Goal: Check status: Check status

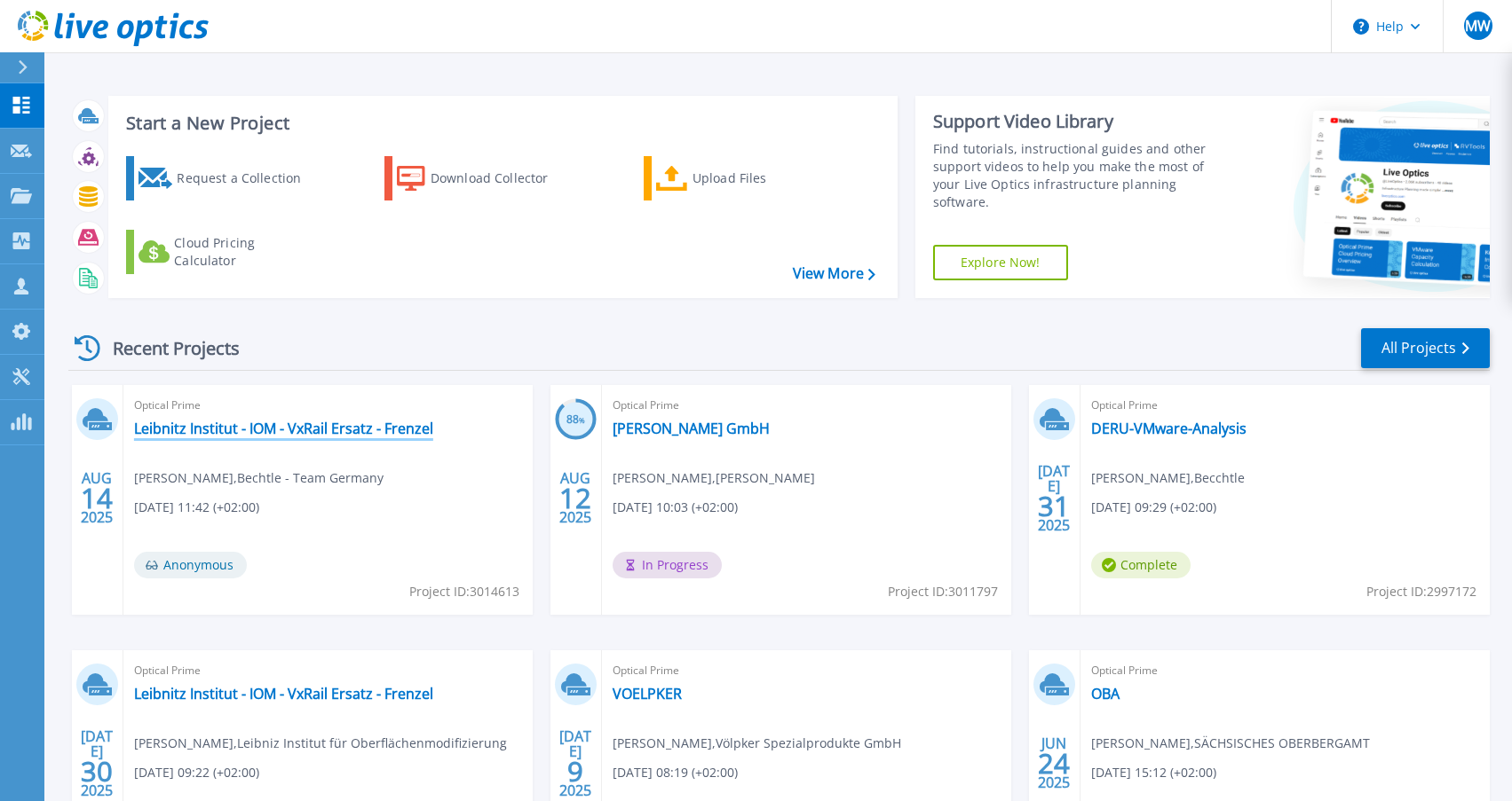
click at [397, 428] on link "Leibnitz Institut - IOM - VxRail Ersatz - Frenzel" at bounding box center [283, 428] width 299 height 18
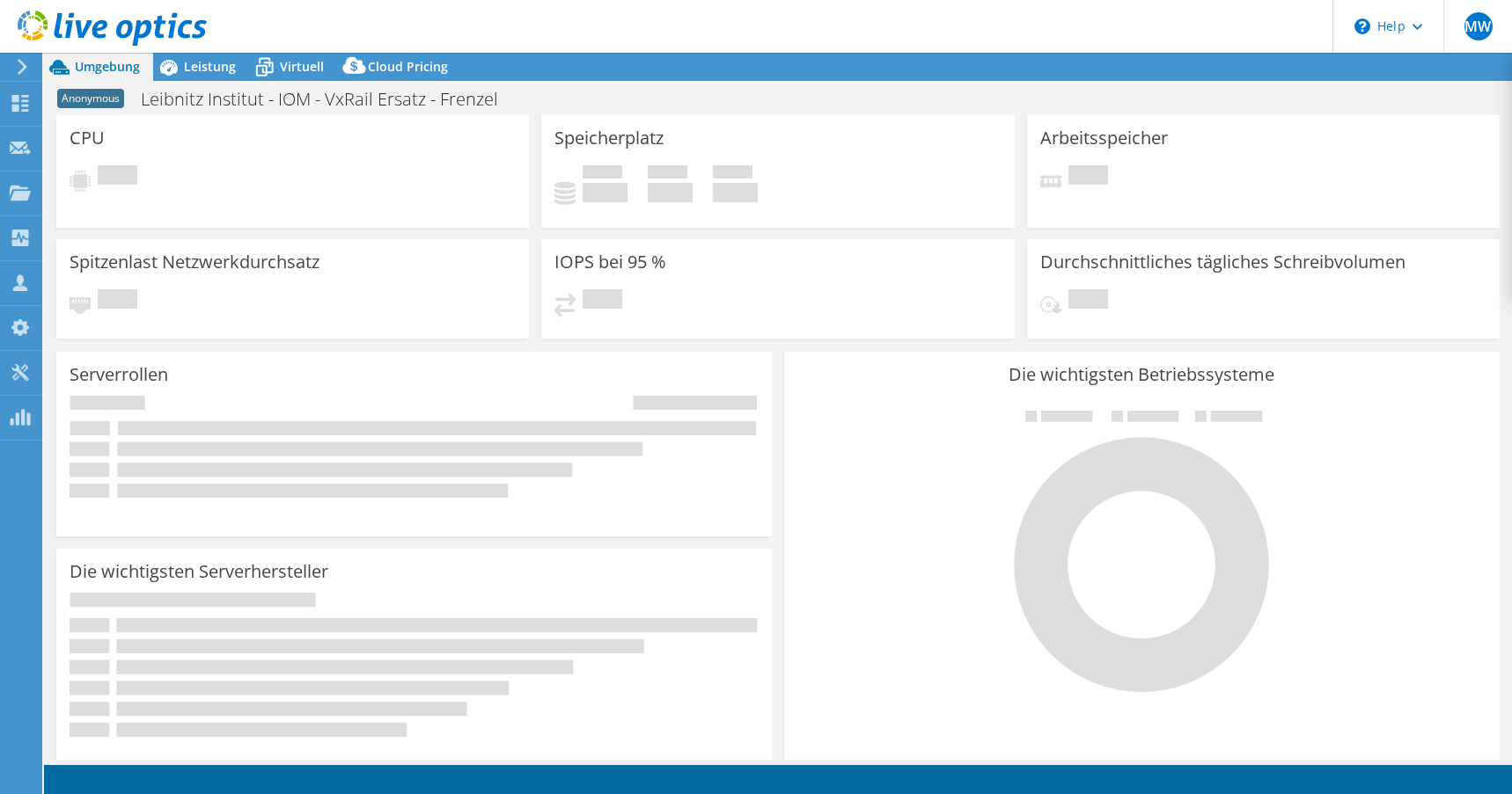
select select "USD"
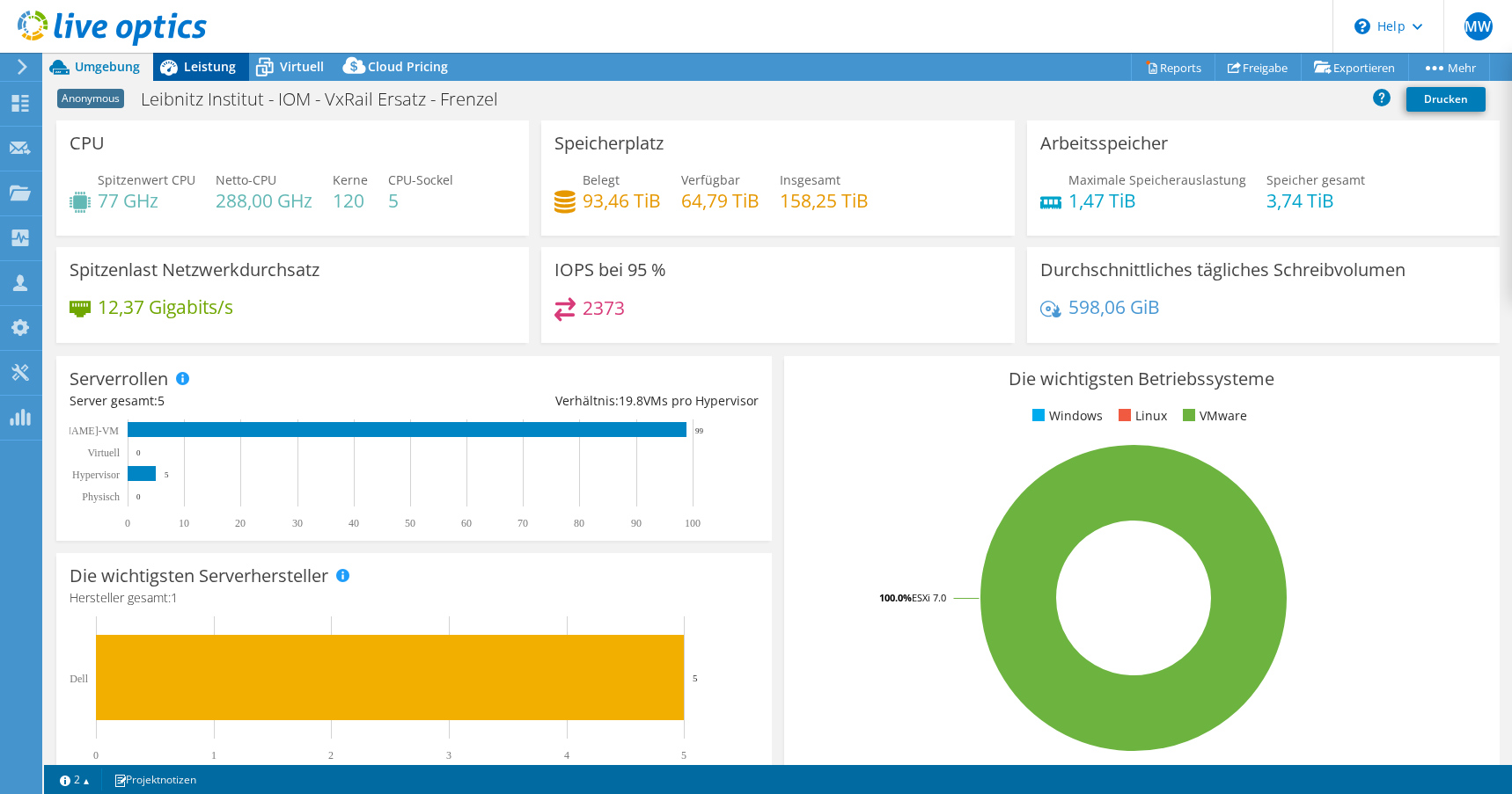
click at [191, 66] on span "Leistung" at bounding box center [209, 66] width 52 height 17
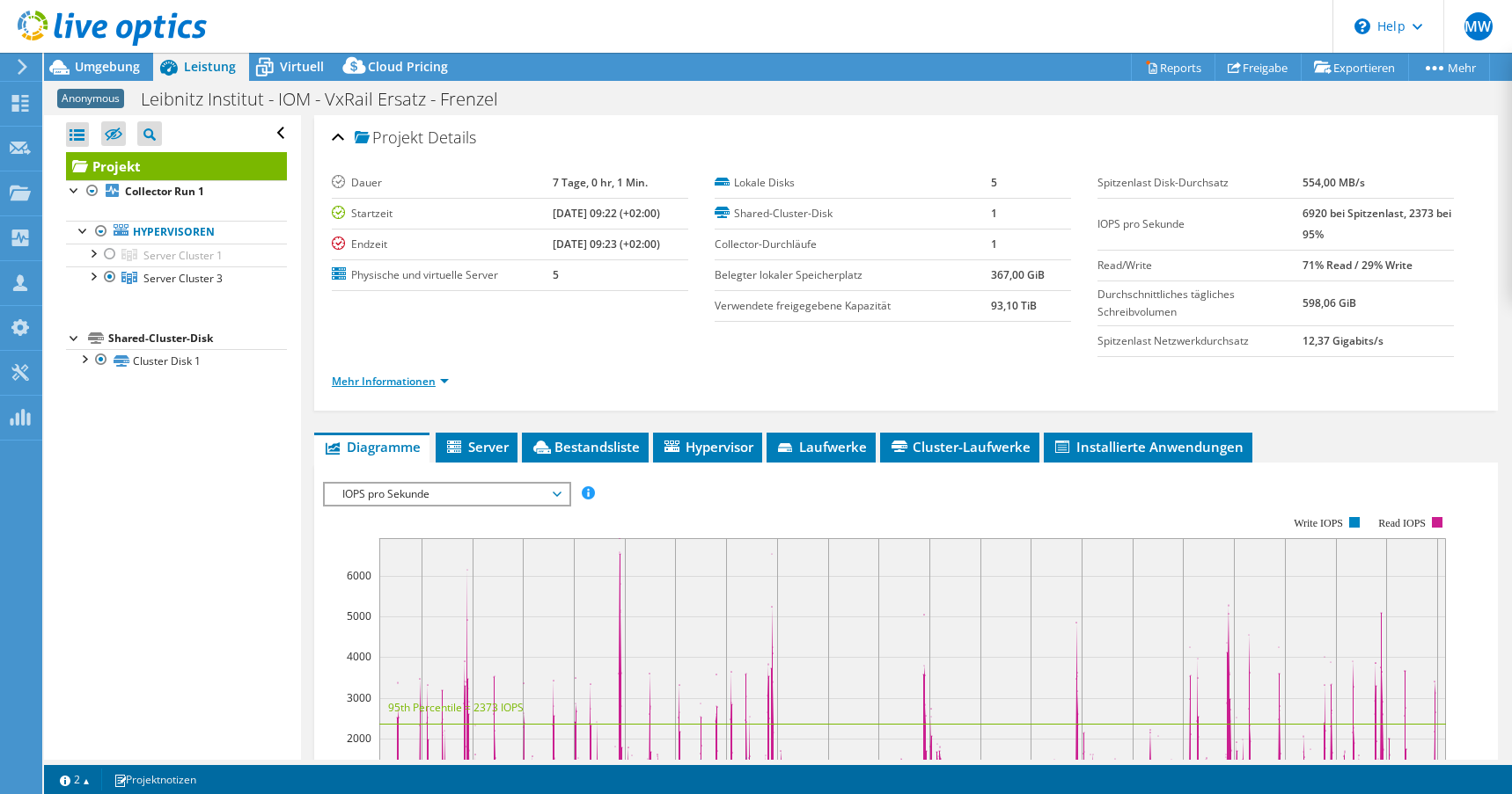
click at [415, 378] on link "Mehr Informationen" at bounding box center [390, 382] width 117 height 15
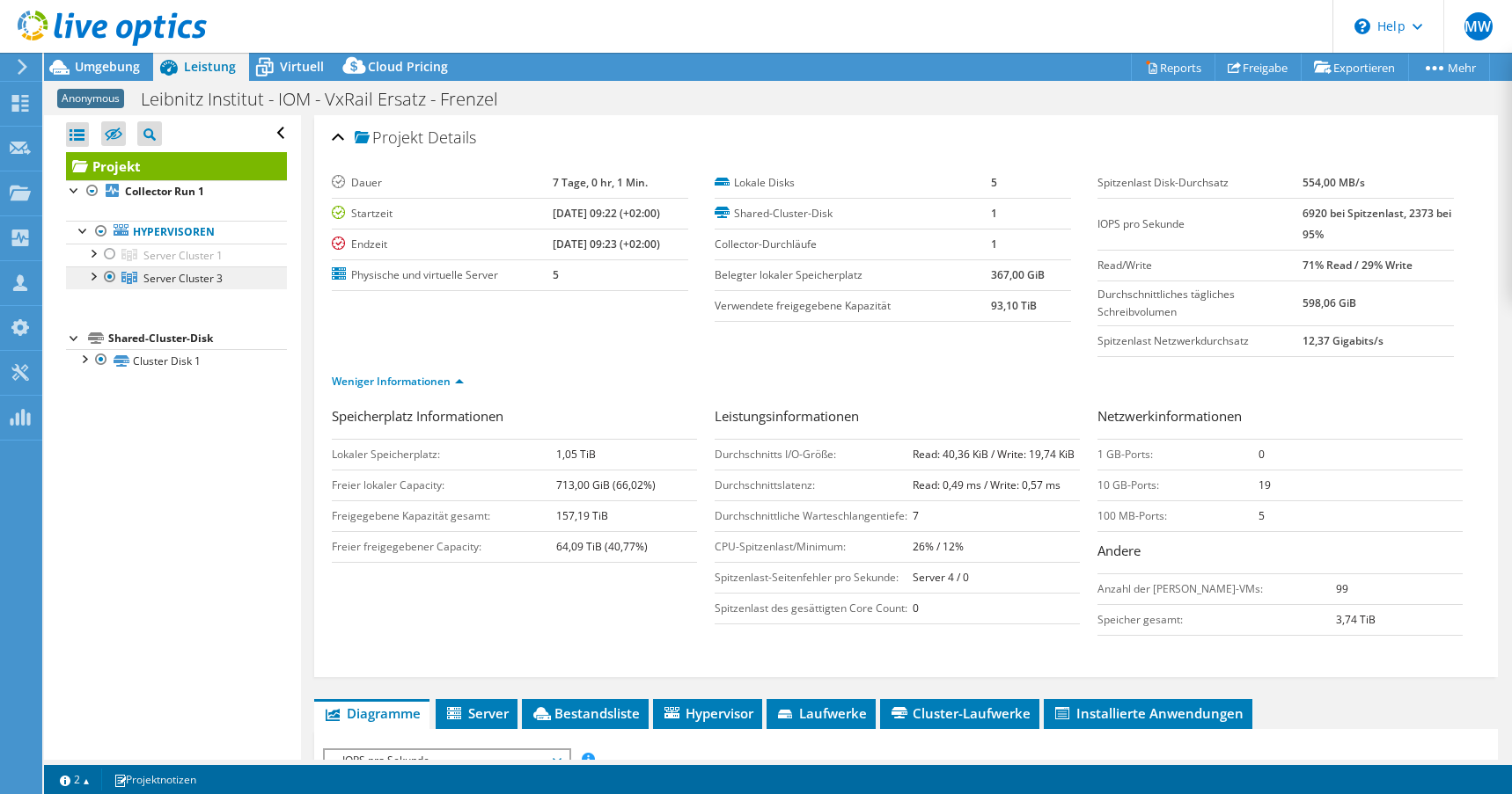
click at [187, 263] on span "Server Cluster 3" at bounding box center [183, 256] width 80 height 15
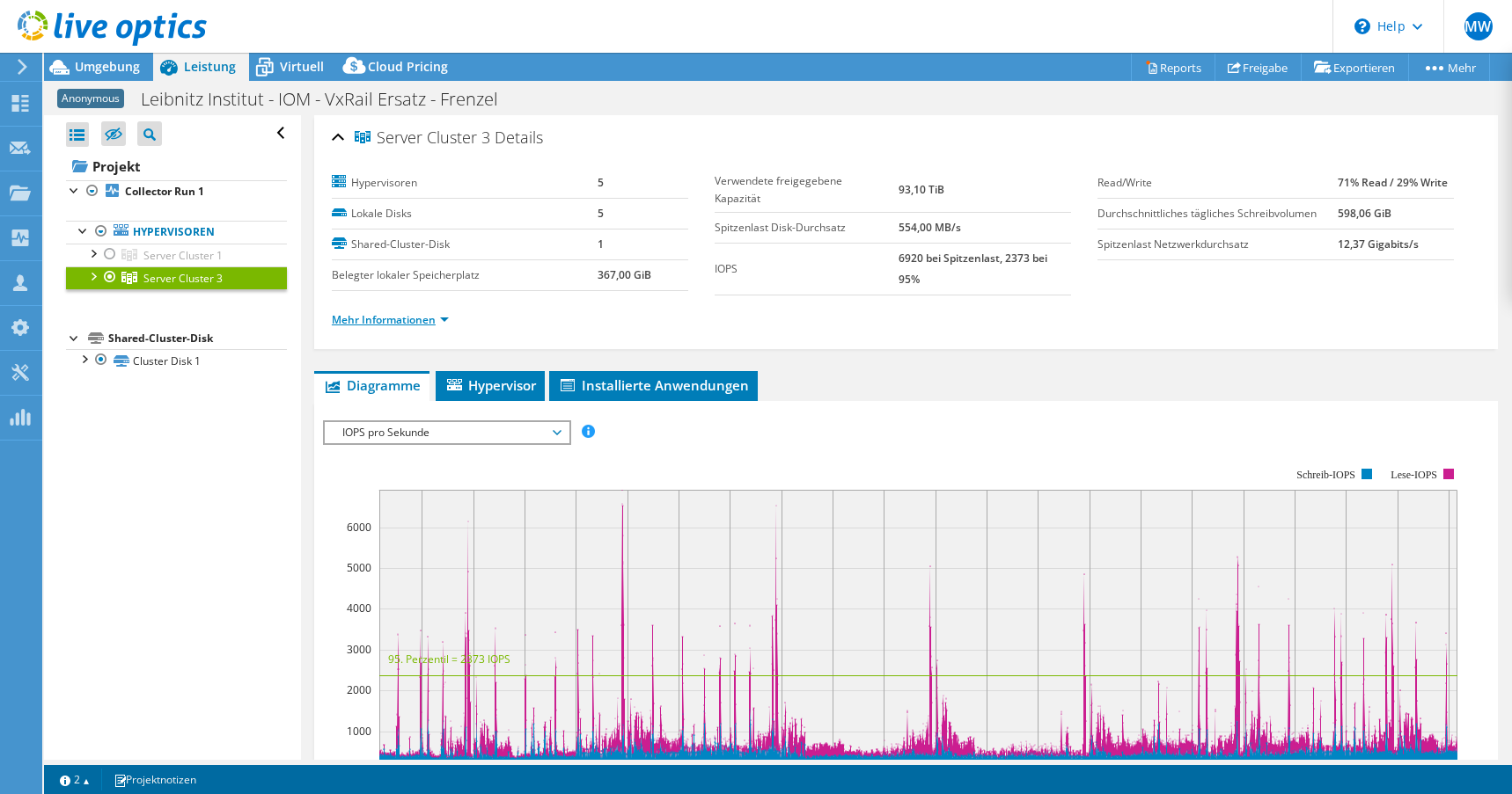
click at [412, 323] on link "Mehr Informationen" at bounding box center [390, 320] width 117 height 15
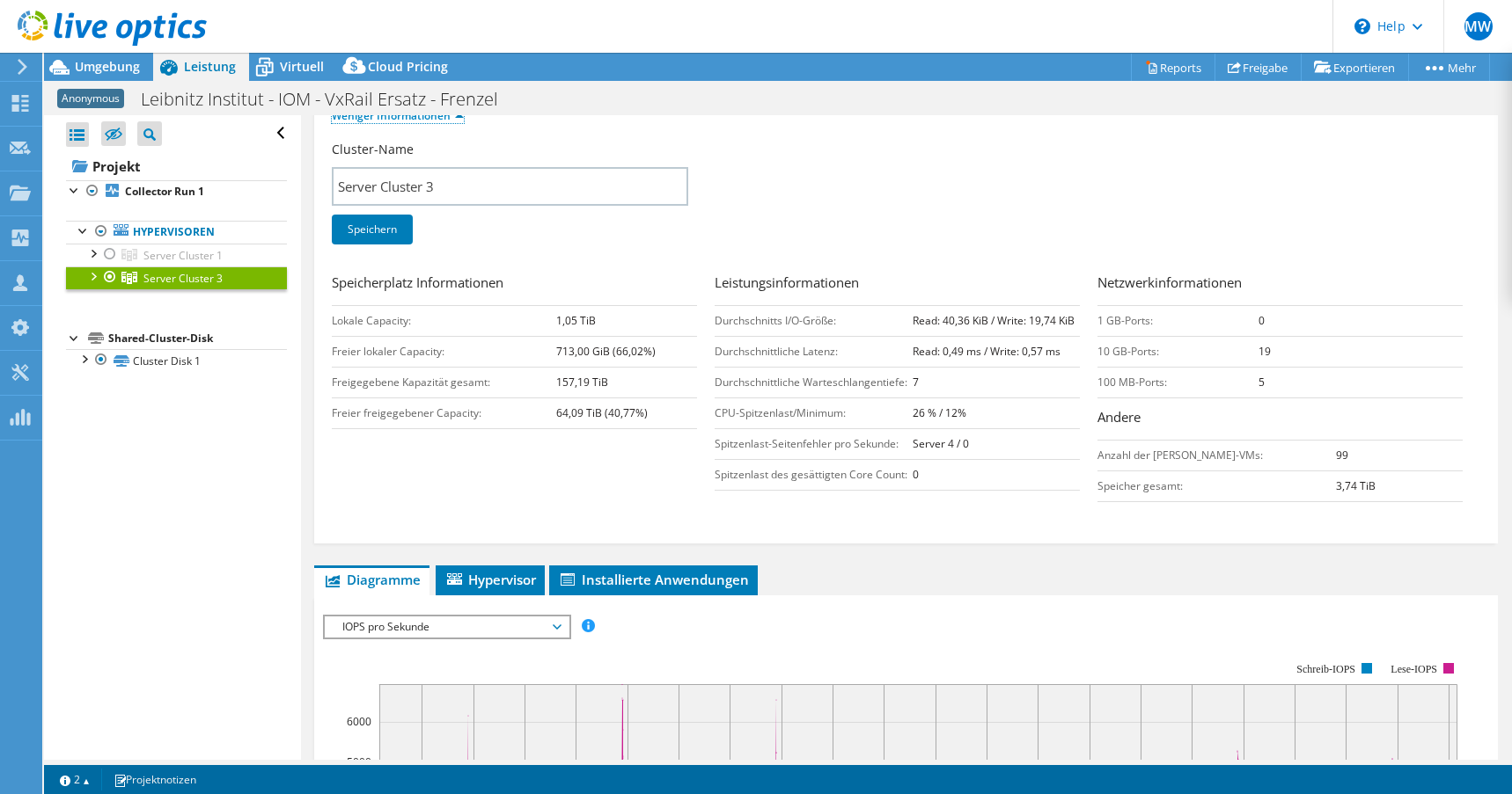
scroll to position [176, 0]
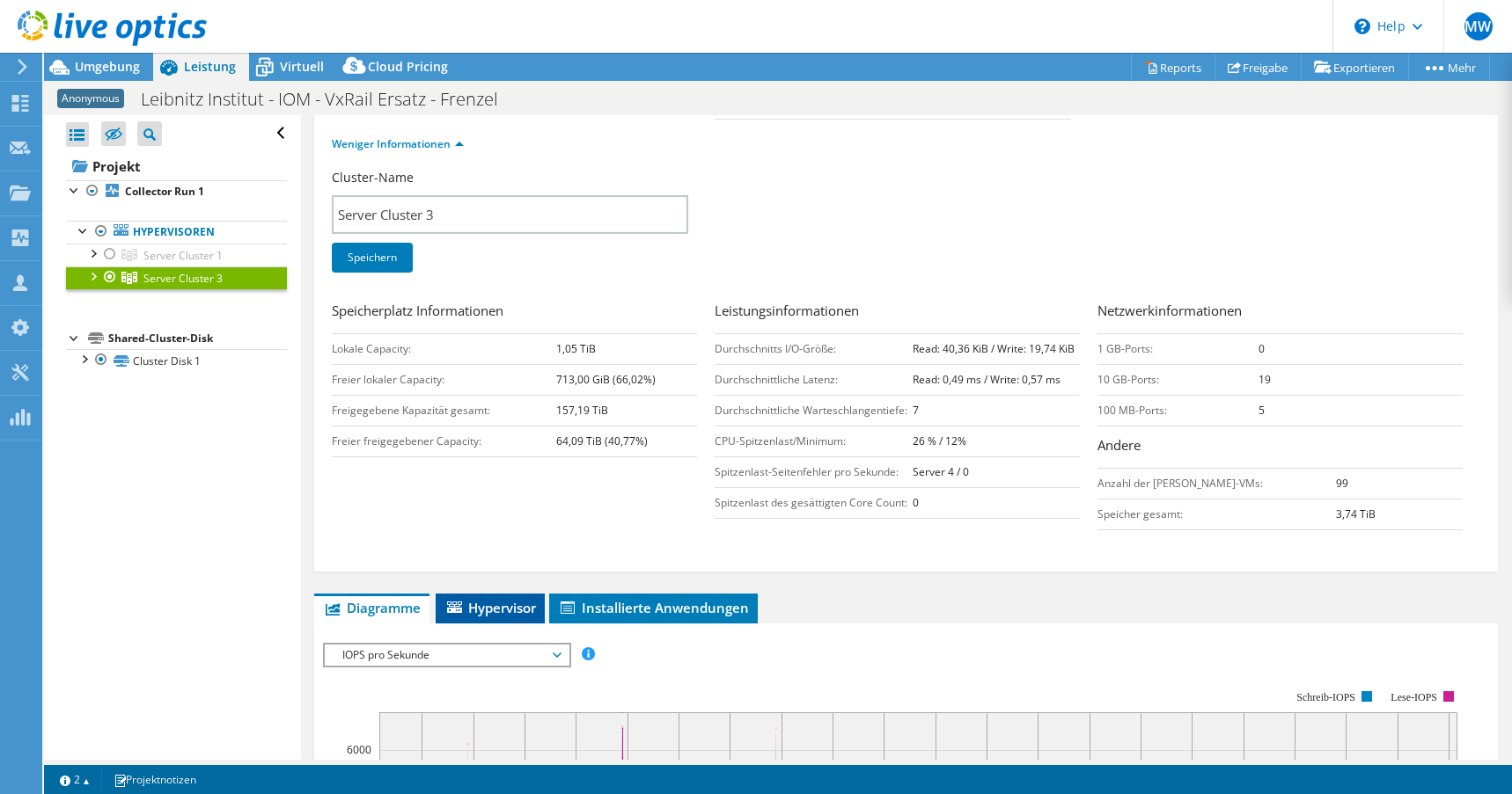
click at [520, 604] on span "Hypervisor" at bounding box center [490, 607] width 92 height 18
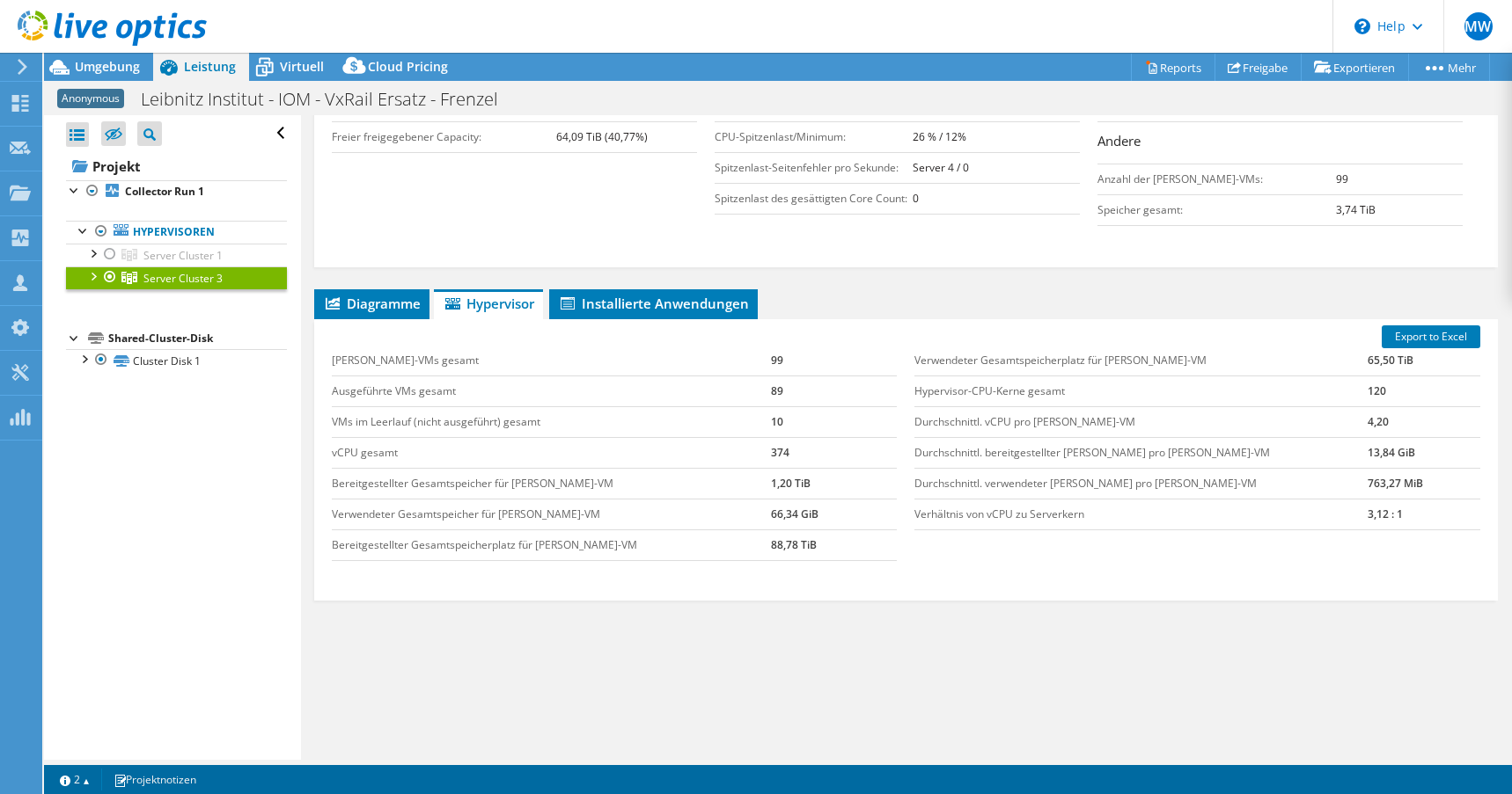
scroll to position [41, 0]
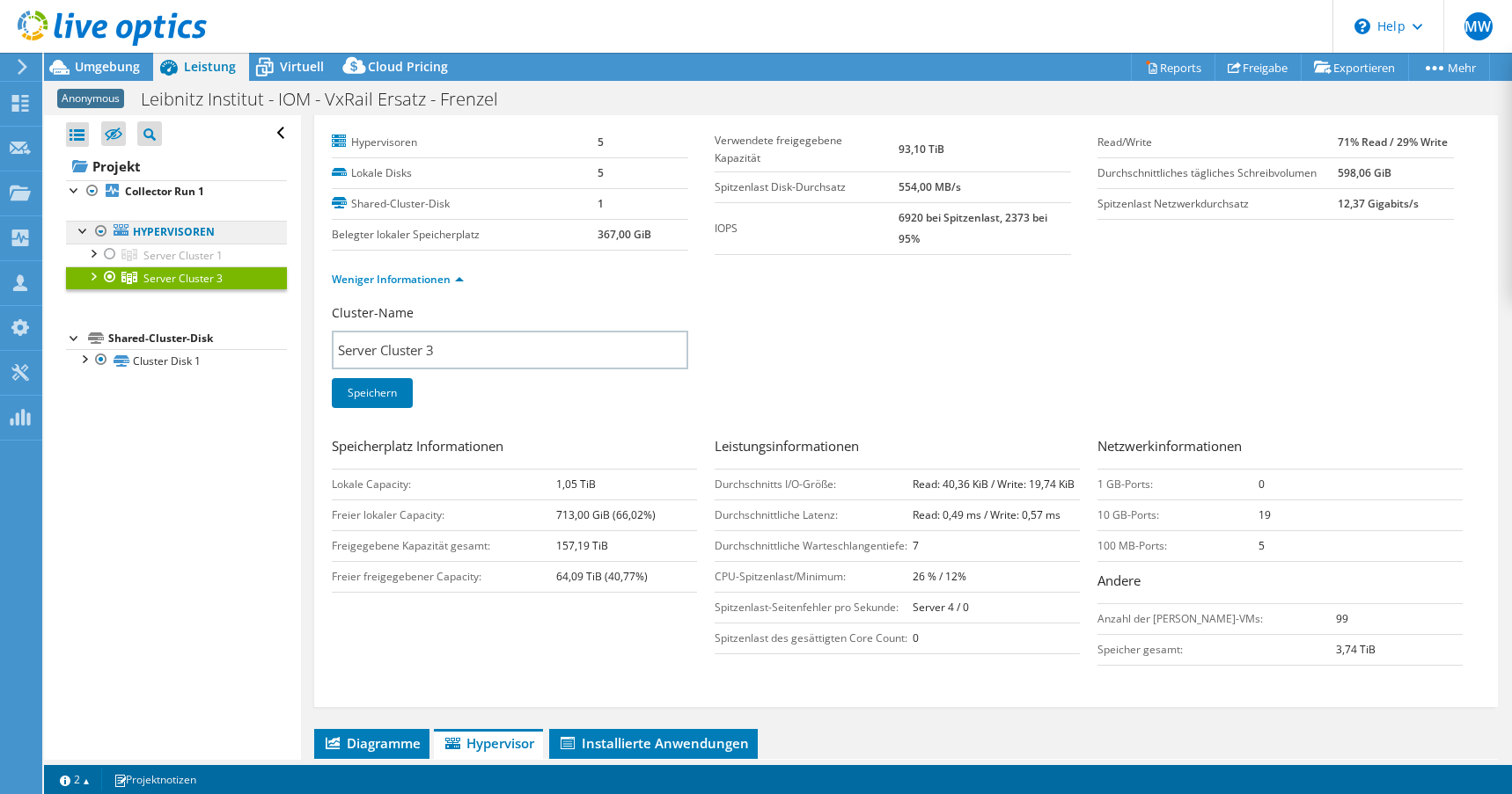
click at [180, 228] on link "Hypervisoren" at bounding box center [176, 232] width 221 height 23
click at [170, 275] on span "Server Cluster 3" at bounding box center [183, 279] width 80 height 15
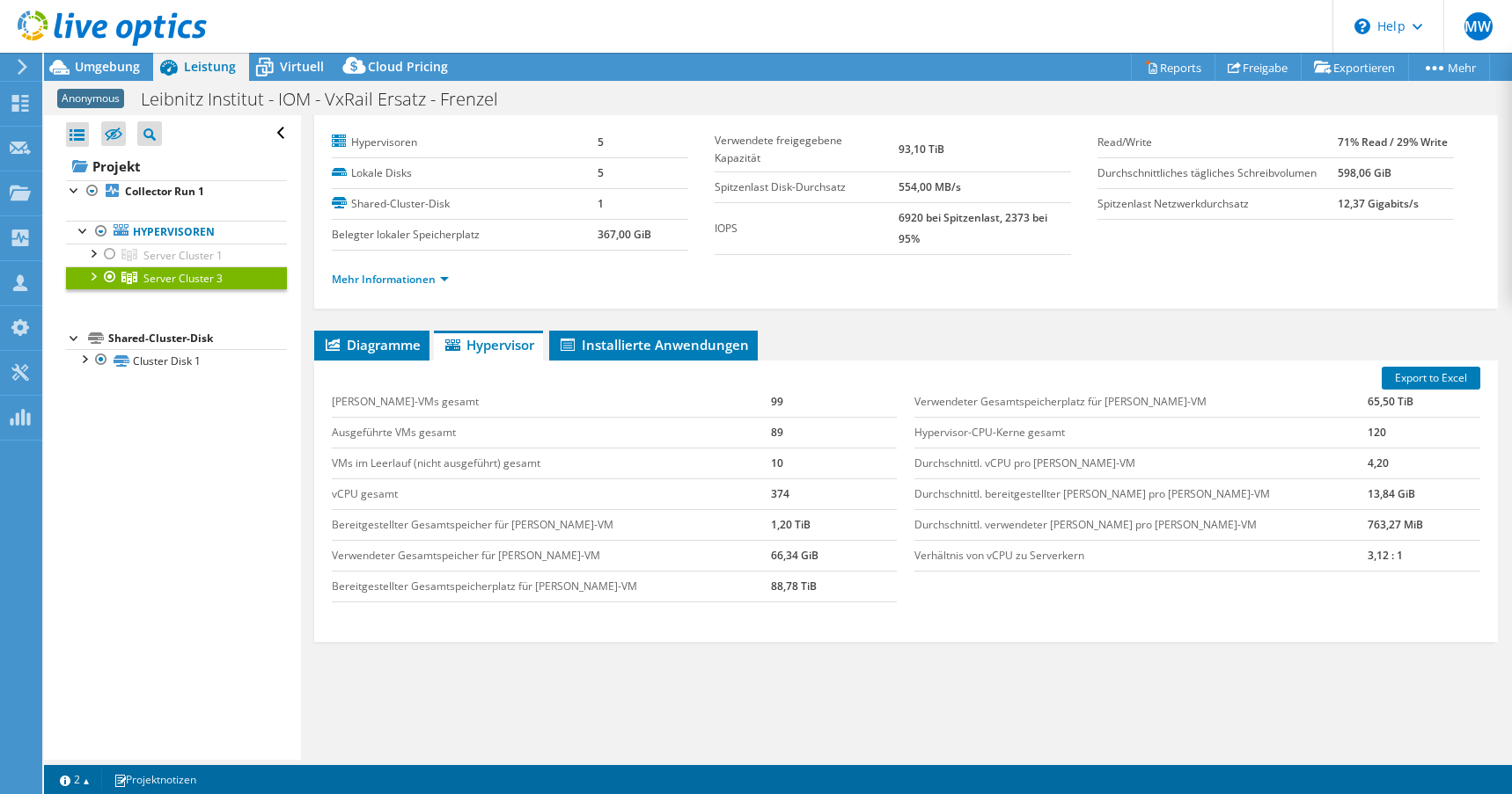
click at [89, 279] on div at bounding box center [92, 275] width 18 height 18
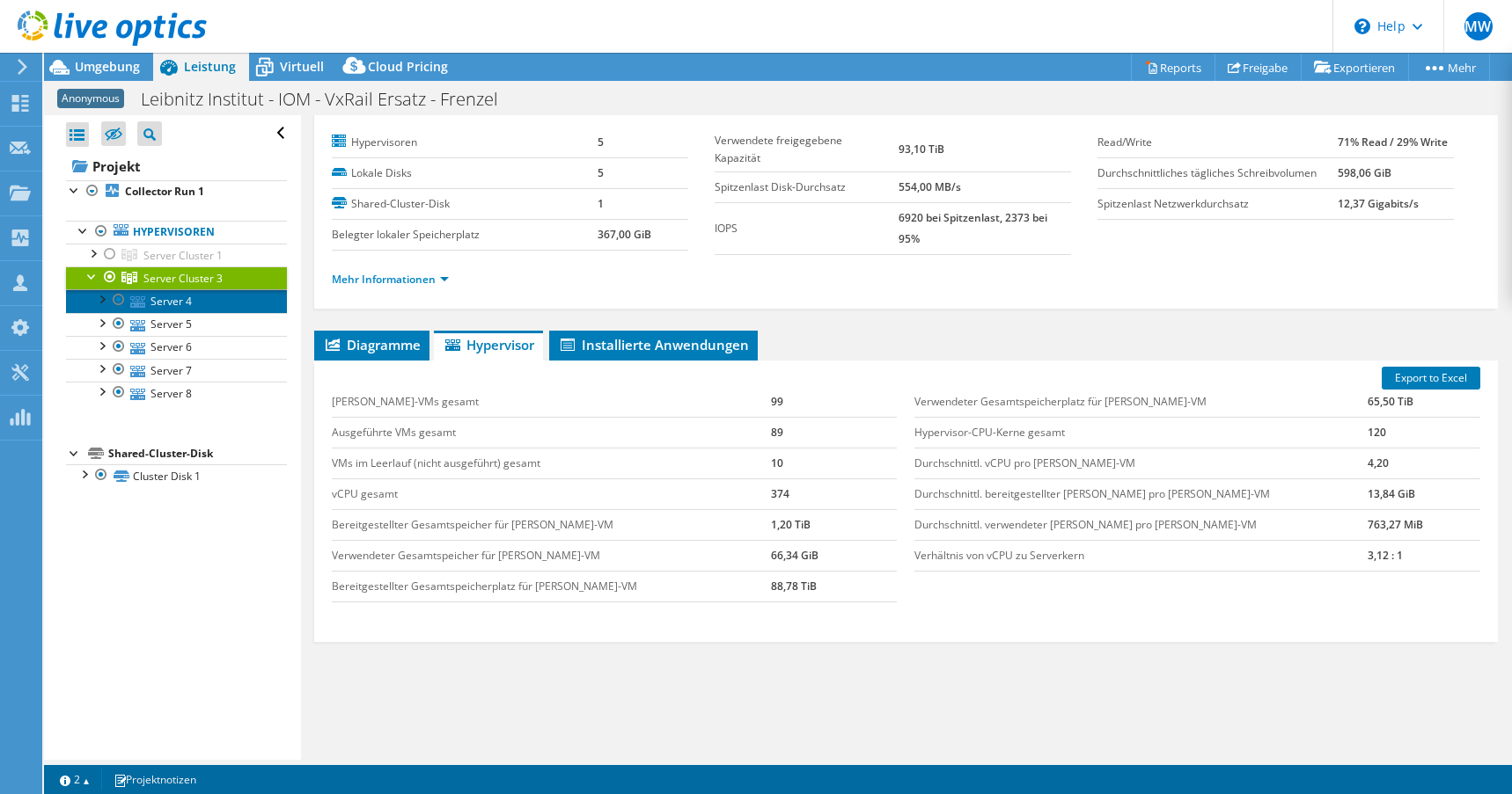
click at [166, 299] on link "Server 4" at bounding box center [176, 300] width 221 height 23
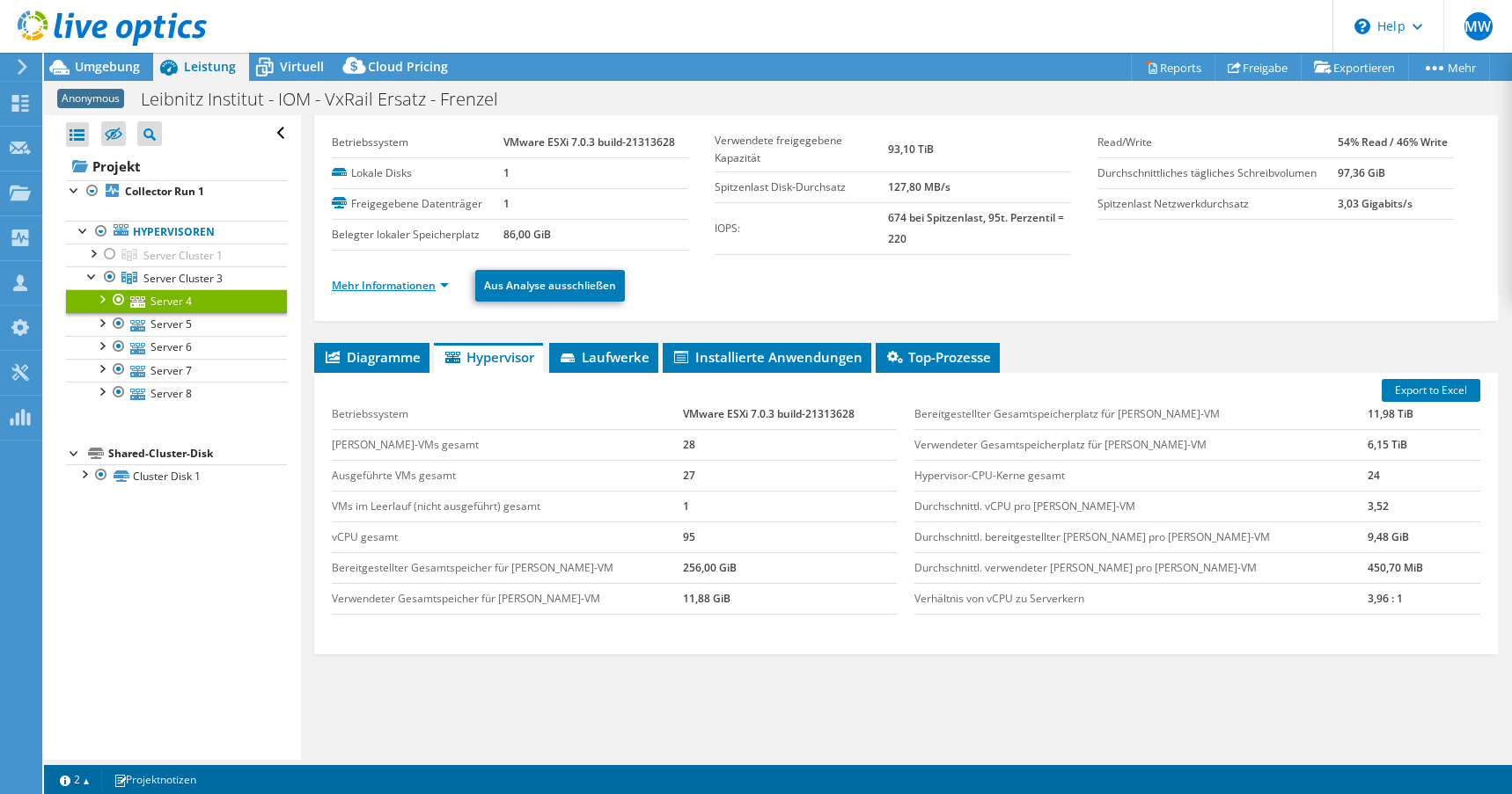
click at [420, 289] on link "Mehr Informationen" at bounding box center [390, 285] width 117 height 15
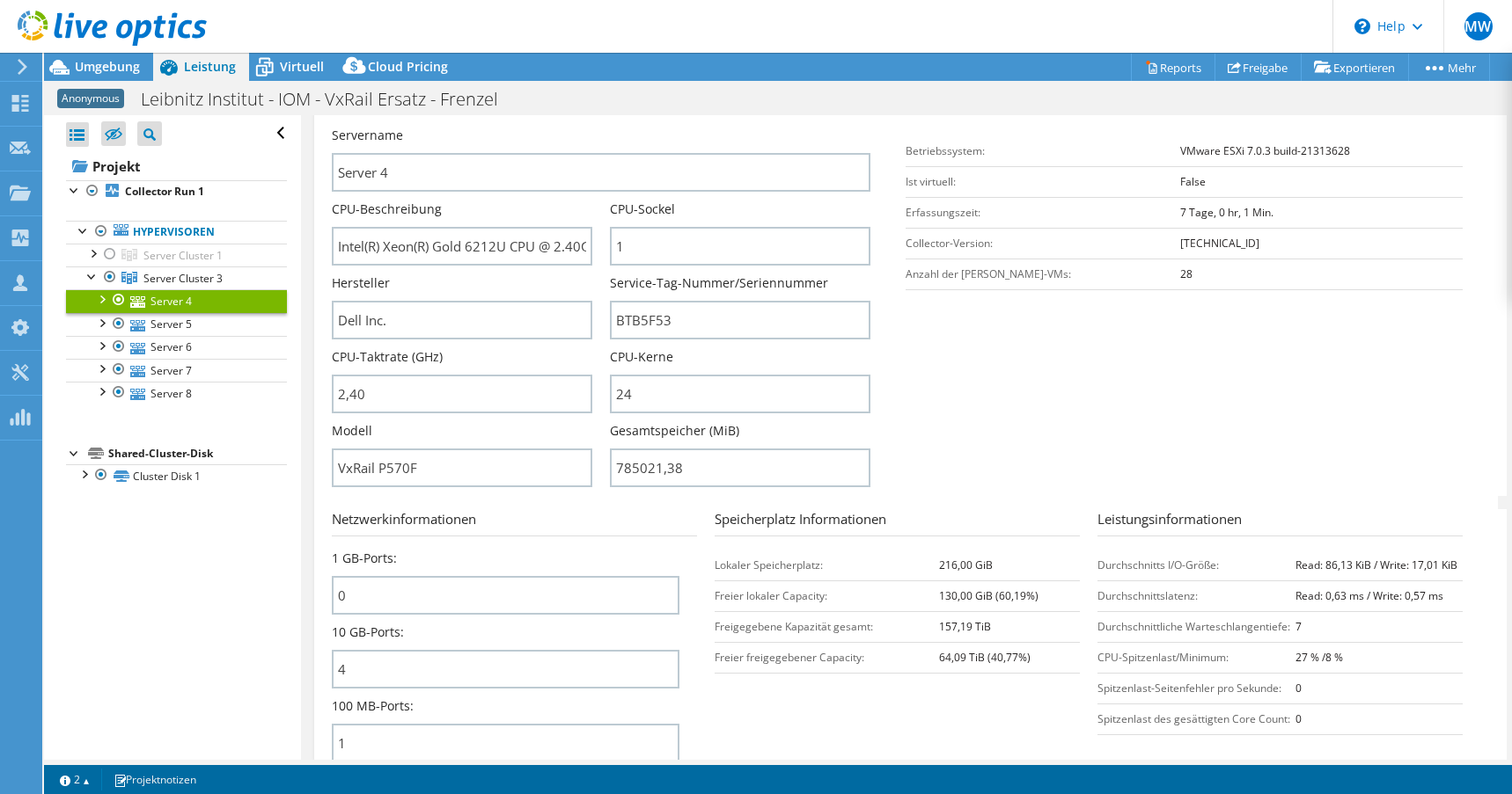
scroll to position [304, 0]
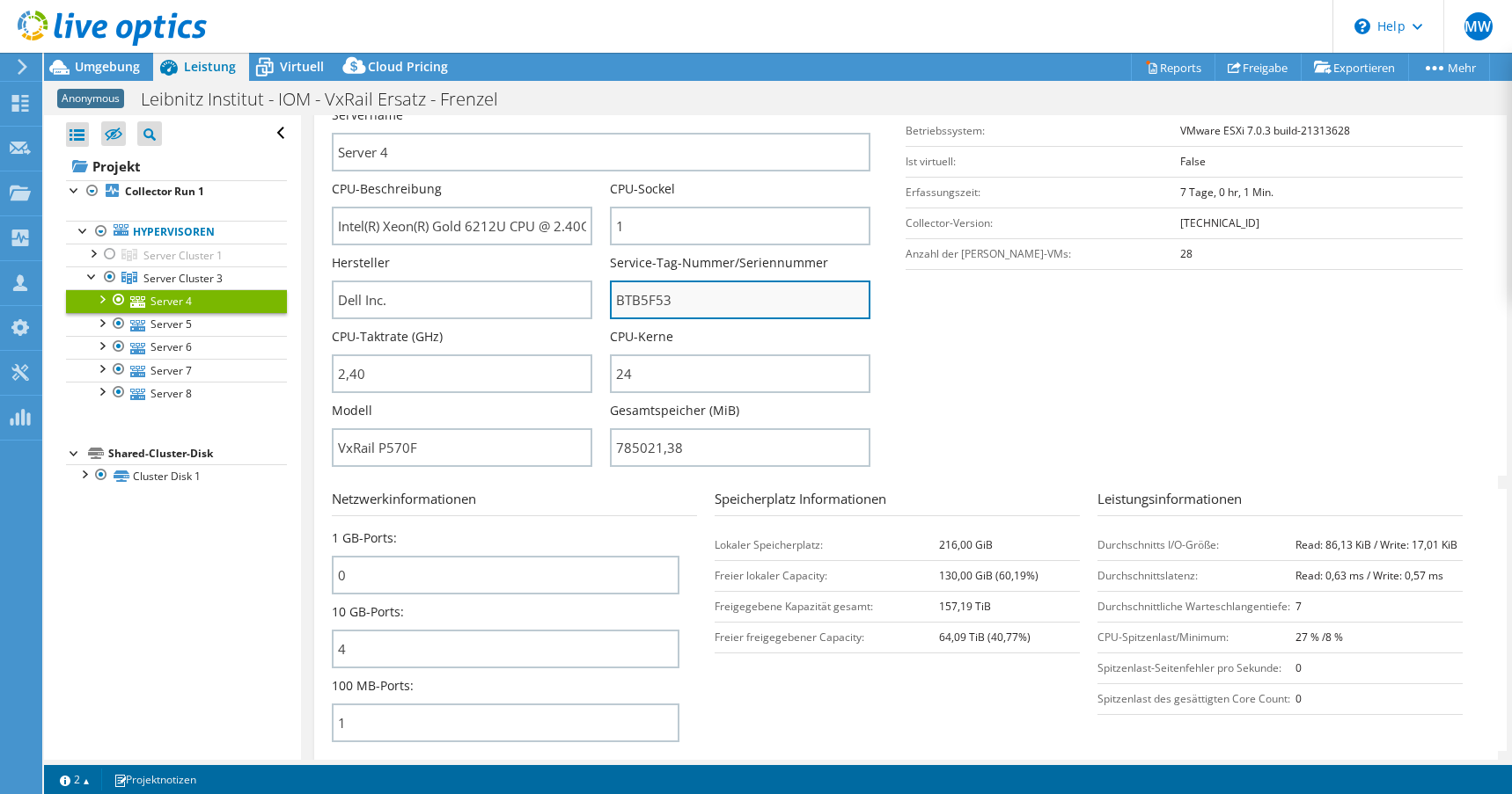
click at [630, 296] on input "BTB5F53" at bounding box center [739, 299] width 261 height 39
